Goal: Task Accomplishment & Management: Manage account settings

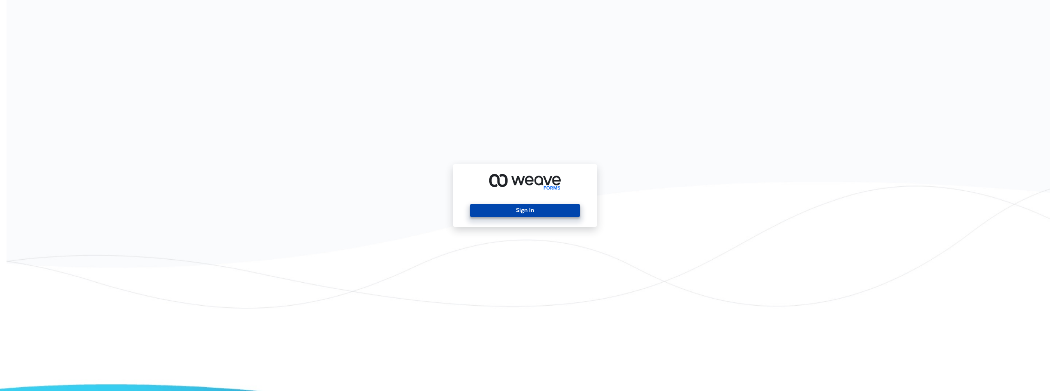
click at [539, 213] on button "Sign In" at bounding box center [525, 210] width 110 height 13
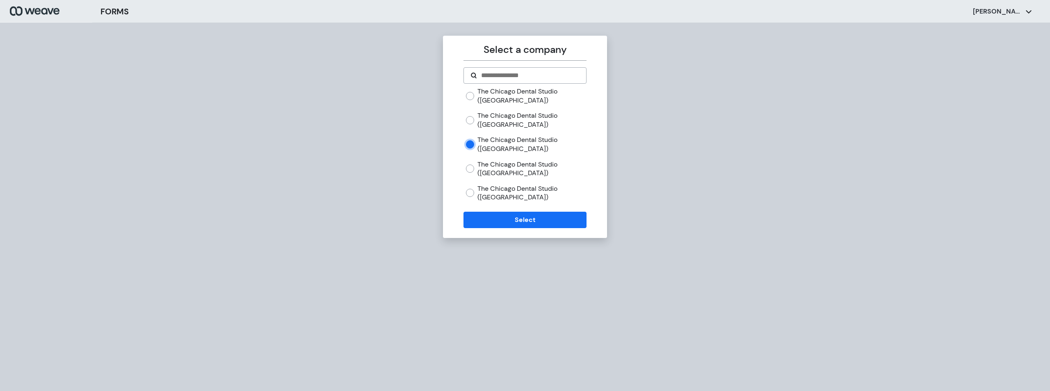
click at [540, 232] on div "Select a company The Chicago Dental Studio ([GEOGRAPHIC_DATA]) The [GEOGRAPHIC_…" at bounding box center [525, 137] width 164 height 202
click at [542, 222] on button "Select" at bounding box center [525, 220] width 123 height 16
